Goal: Download file/media

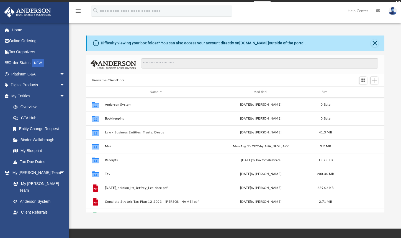
scroll to position [4, 4]
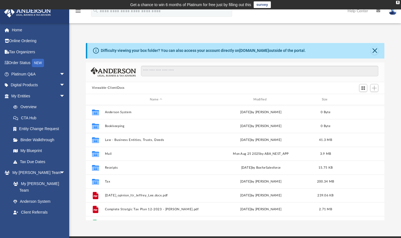
click at [275, 20] on div "menu search Site Menu add texasrootsllc2023@gmail.com My Profile Reset Password…" at bounding box center [200, 13] width 393 height 19
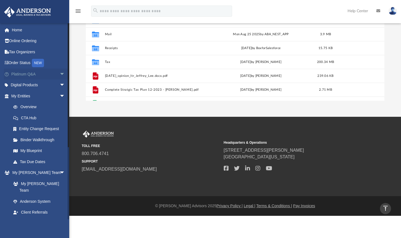
scroll to position [0, 0]
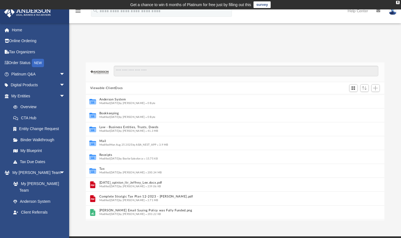
scroll to position [122, 295]
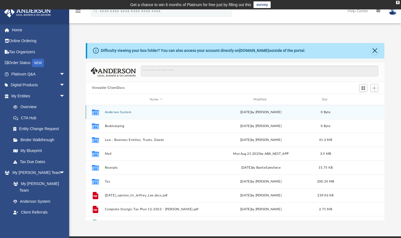
scroll to position [122, 295]
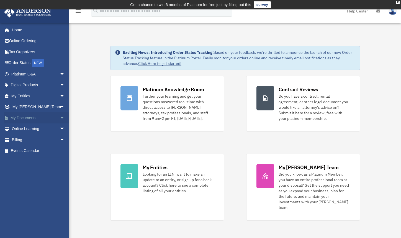
click at [60, 114] on span "arrow_drop_down" at bounding box center [65, 117] width 11 height 11
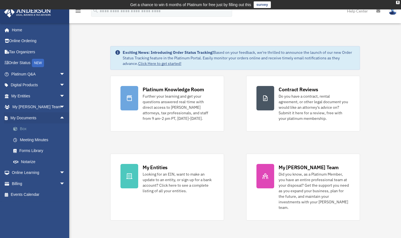
click at [23, 131] on link "Box" at bounding box center [41, 128] width 66 height 11
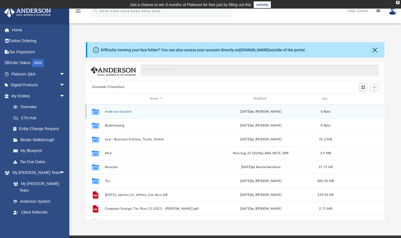
scroll to position [4, 4]
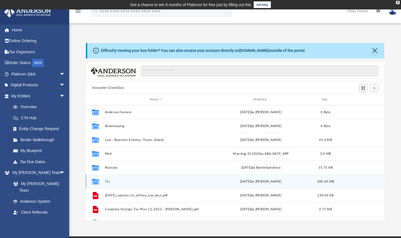
click at [106, 179] on button "Tax" at bounding box center [156, 181] width 102 height 4
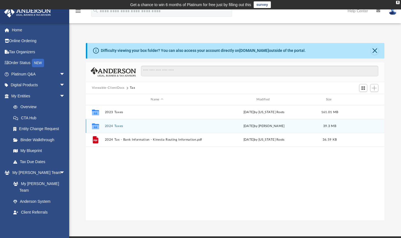
click at [109, 124] on button "2024 Taxes" at bounding box center [157, 126] width 104 height 4
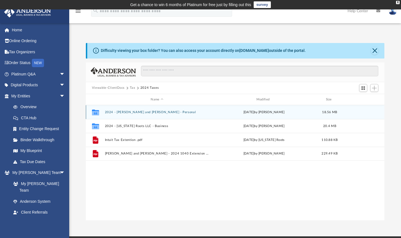
click at [137, 112] on button "2024 - [PERSON_NAME] and [PERSON_NAME] - Personal" at bounding box center [157, 112] width 104 height 4
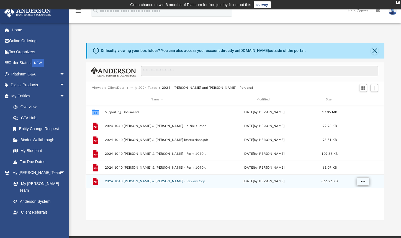
click at [359, 181] on button "More options" at bounding box center [362, 181] width 13 height 8
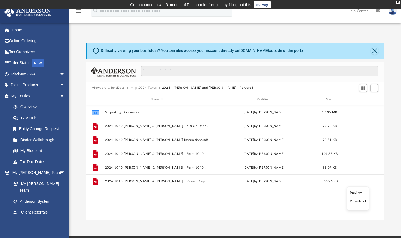
click at [354, 200] on li "Download" at bounding box center [358, 201] width 16 height 6
